Goal: Check status: Check status

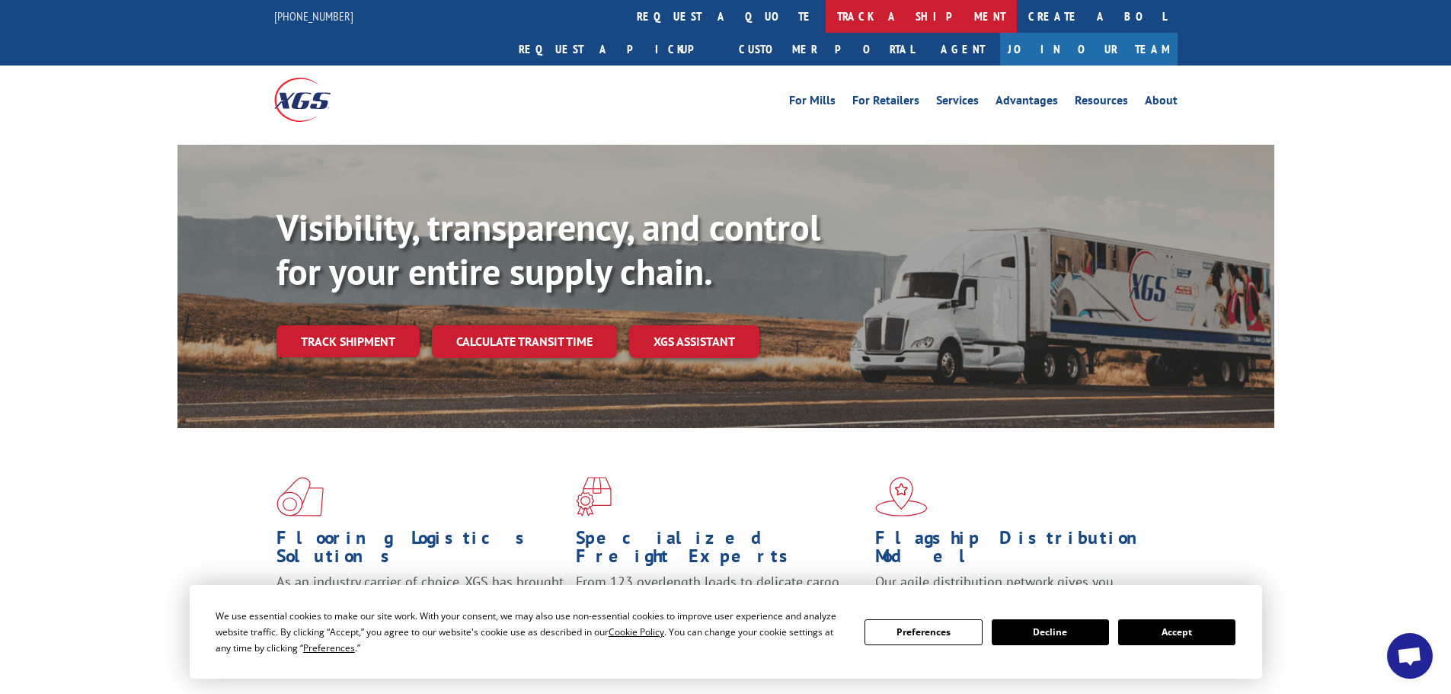
click at [826, 14] on link "track a shipment" at bounding box center [921, 16] width 191 height 33
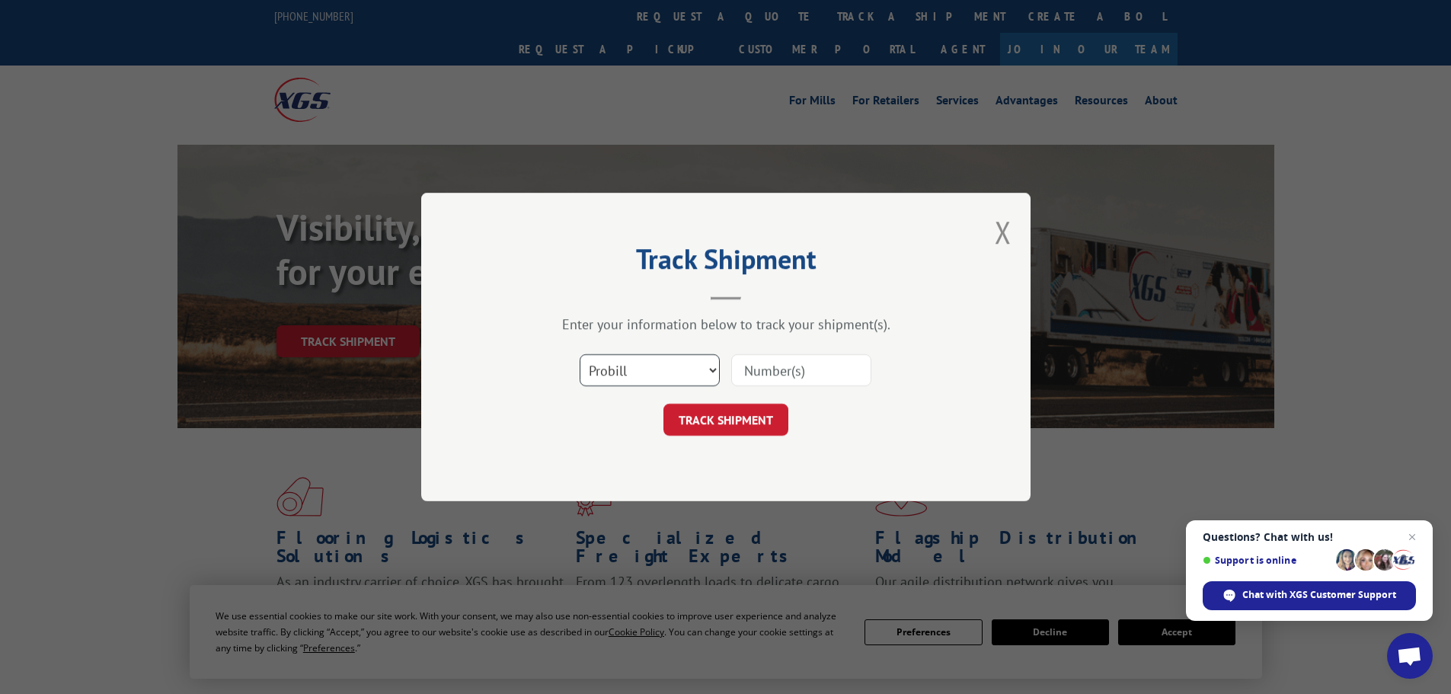
click at [714, 365] on select "Select category... Probill BOL PO" at bounding box center [650, 370] width 140 height 32
select select "bol"
click at [580, 354] on select "Select category... Probill BOL PO" at bounding box center [650, 370] width 140 height 32
paste input "6044520"
type input "6044520"
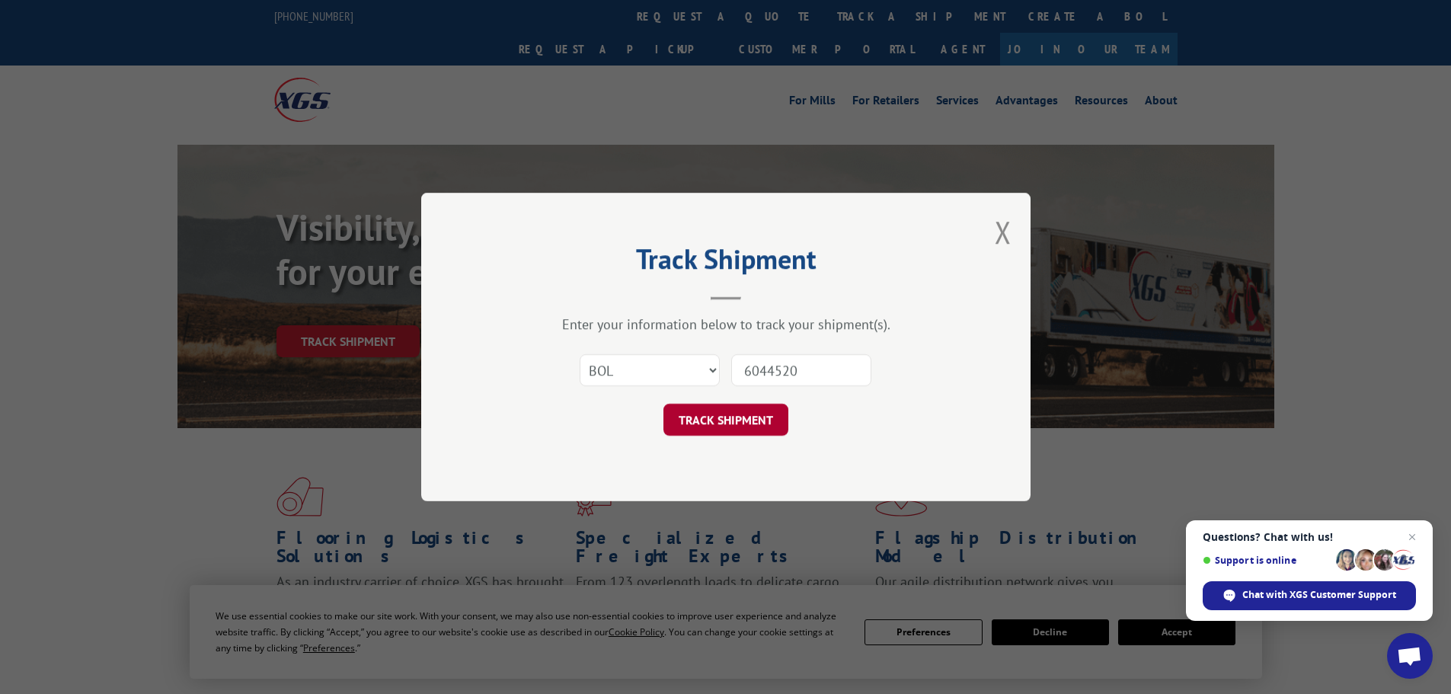
click at [725, 414] on button "TRACK SHIPMENT" at bounding box center [726, 420] width 125 height 32
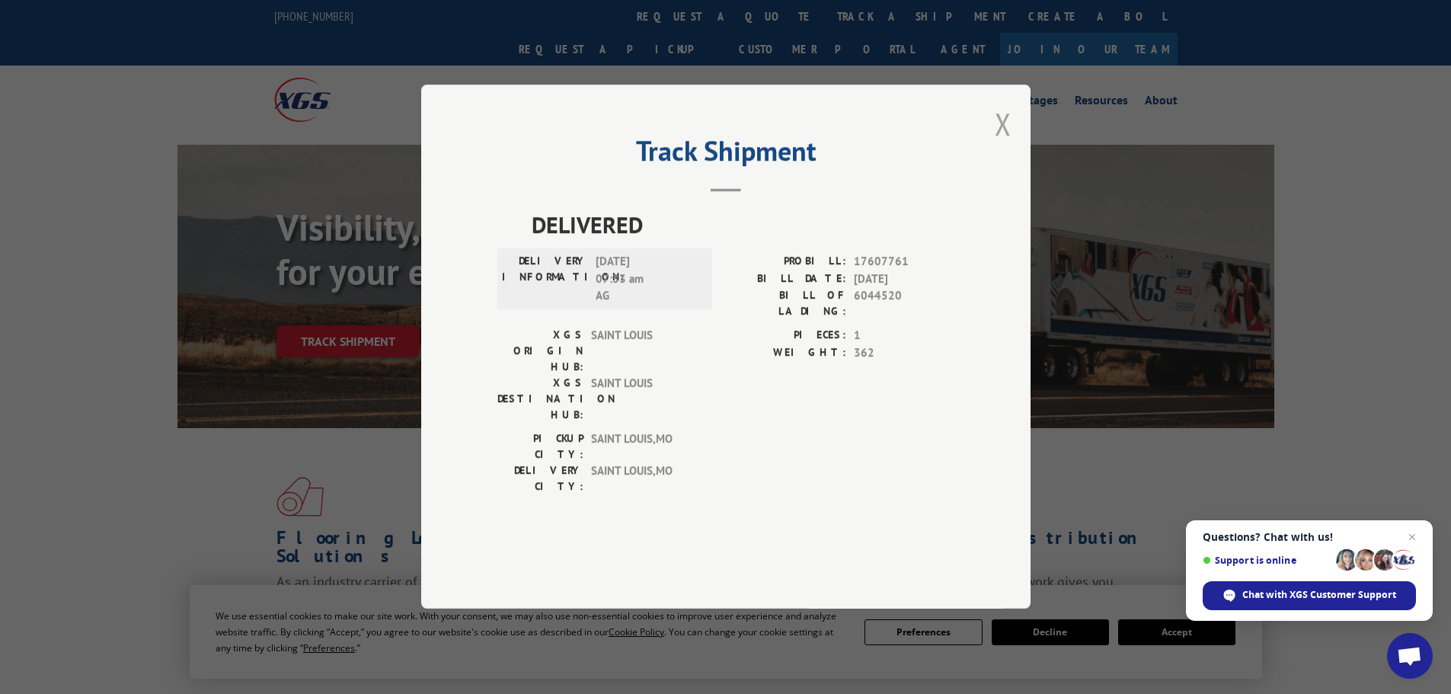
click at [1002, 144] on button "Close modal" at bounding box center [1003, 124] width 17 height 40
